Goal: Use online tool/utility

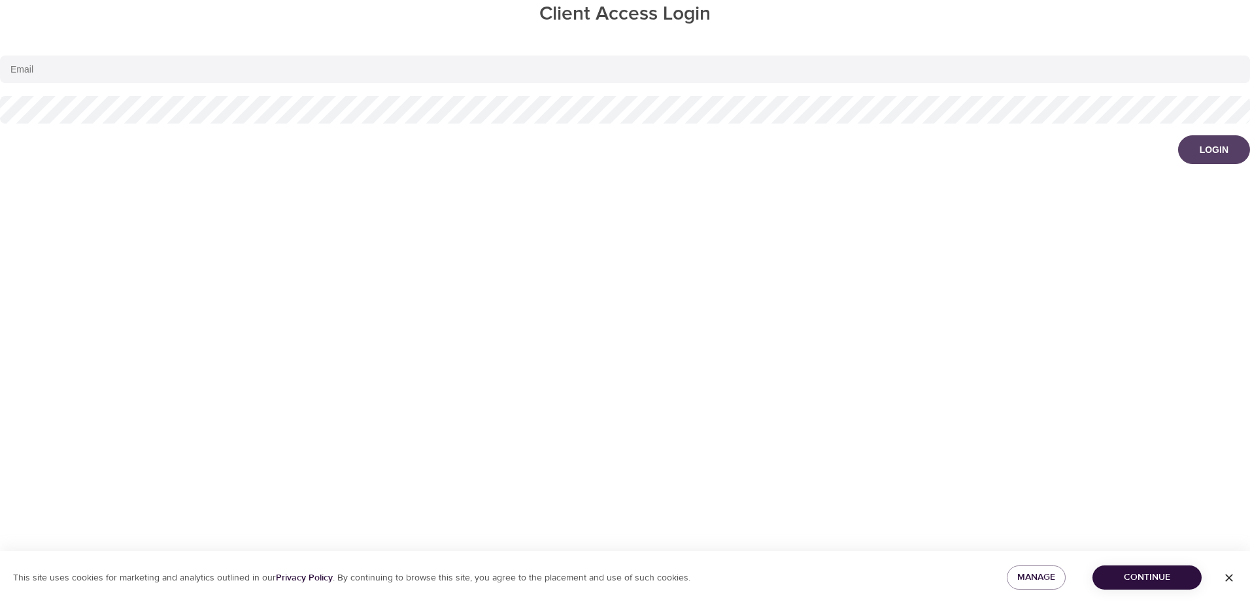
type input "[EMAIL_ADDRESS][DOMAIN_NAME]"
click at [1222, 148] on div "Login" at bounding box center [1214, 149] width 29 height 13
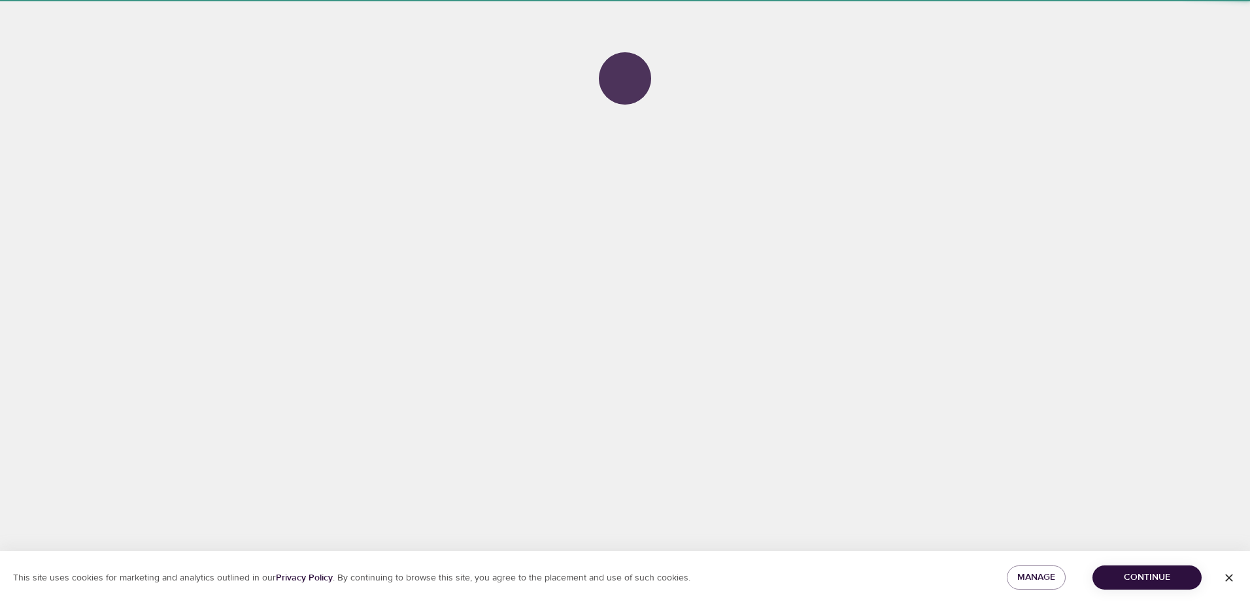
select select "643"
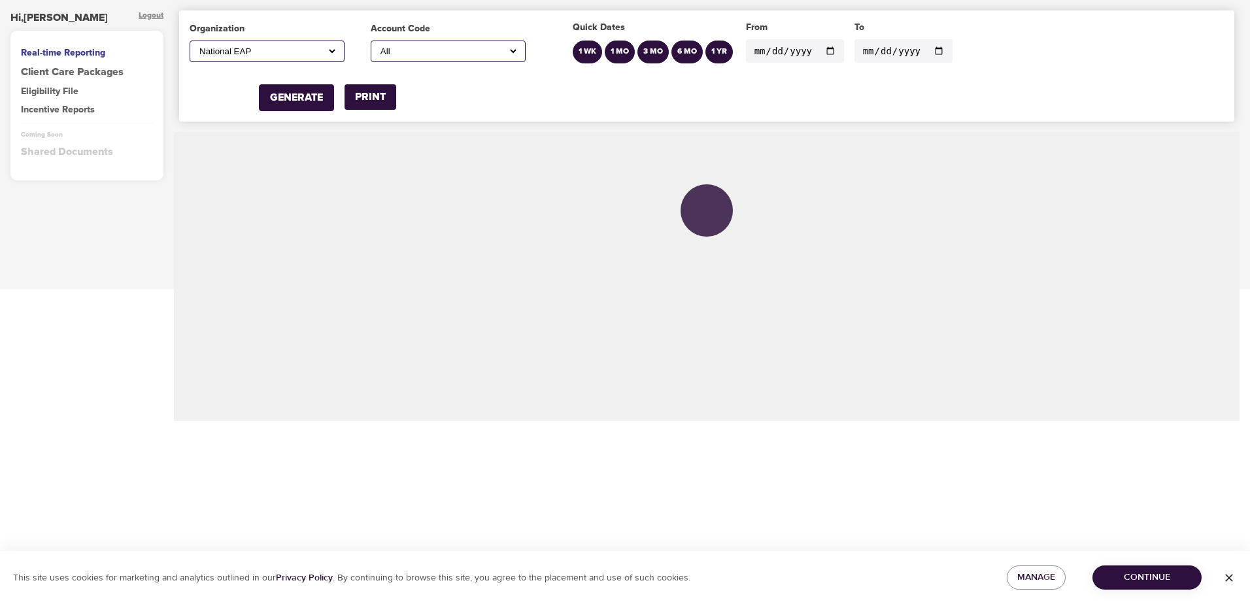
click at [825, 50] on input "[DATE]" at bounding box center [795, 51] width 98 height 24
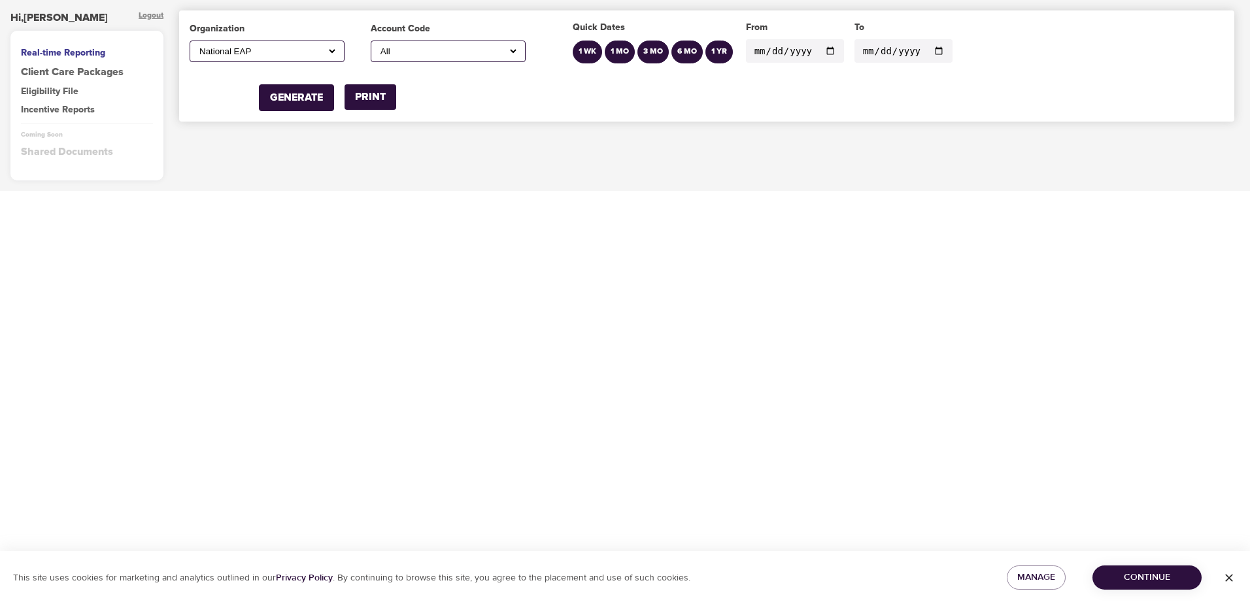
type input "[DATE]"
click at [447, 44] on div "All A1 Roofing Ad Graphics, Incorporated (Stafflink) [PERSON_NAME] MD [PERSON_N…" at bounding box center [448, 52] width 155 height 22
click at [513, 52] on select "All A1 Roofing Ad Graphics, Incorporated (Stafflink) [PERSON_NAME] MD [PERSON_N…" at bounding box center [448, 51] width 141 height 11
select select "whitsons"
click at [378, 46] on select "All A1 Roofing Ad Graphics, Incorporated (Stafflink) [PERSON_NAME] MD [PERSON_N…" at bounding box center [448, 51] width 141 height 11
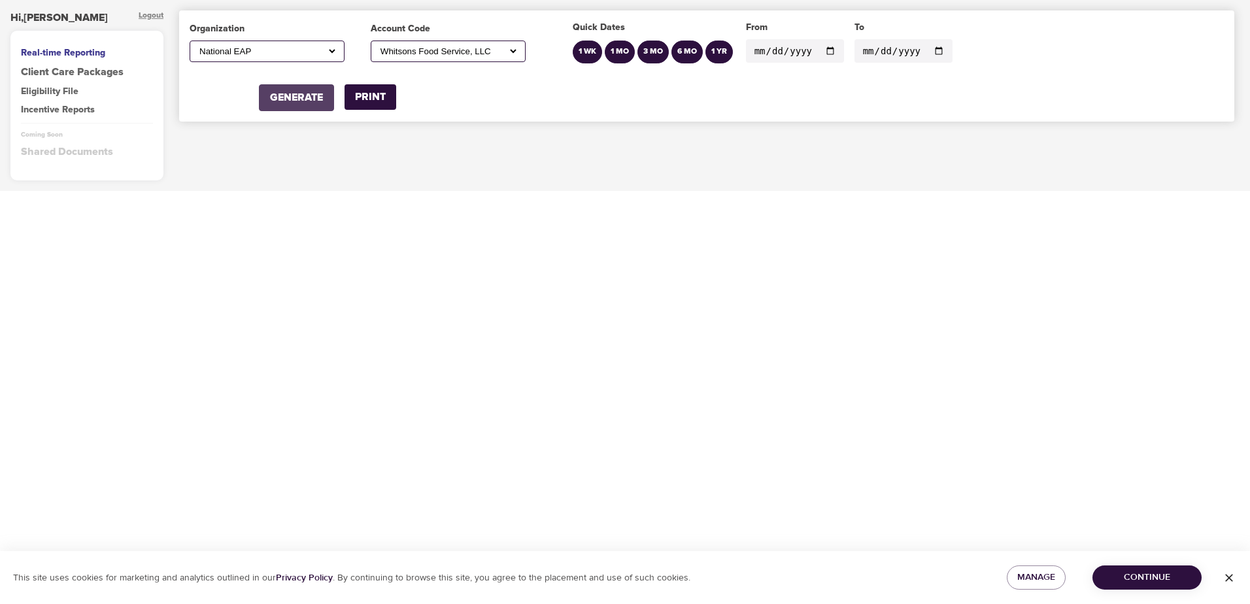
click at [312, 107] on button "GENERATE" at bounding box center [296, 97] width 75 height 27
